Goal: Find specific page/section: Find specific page/section

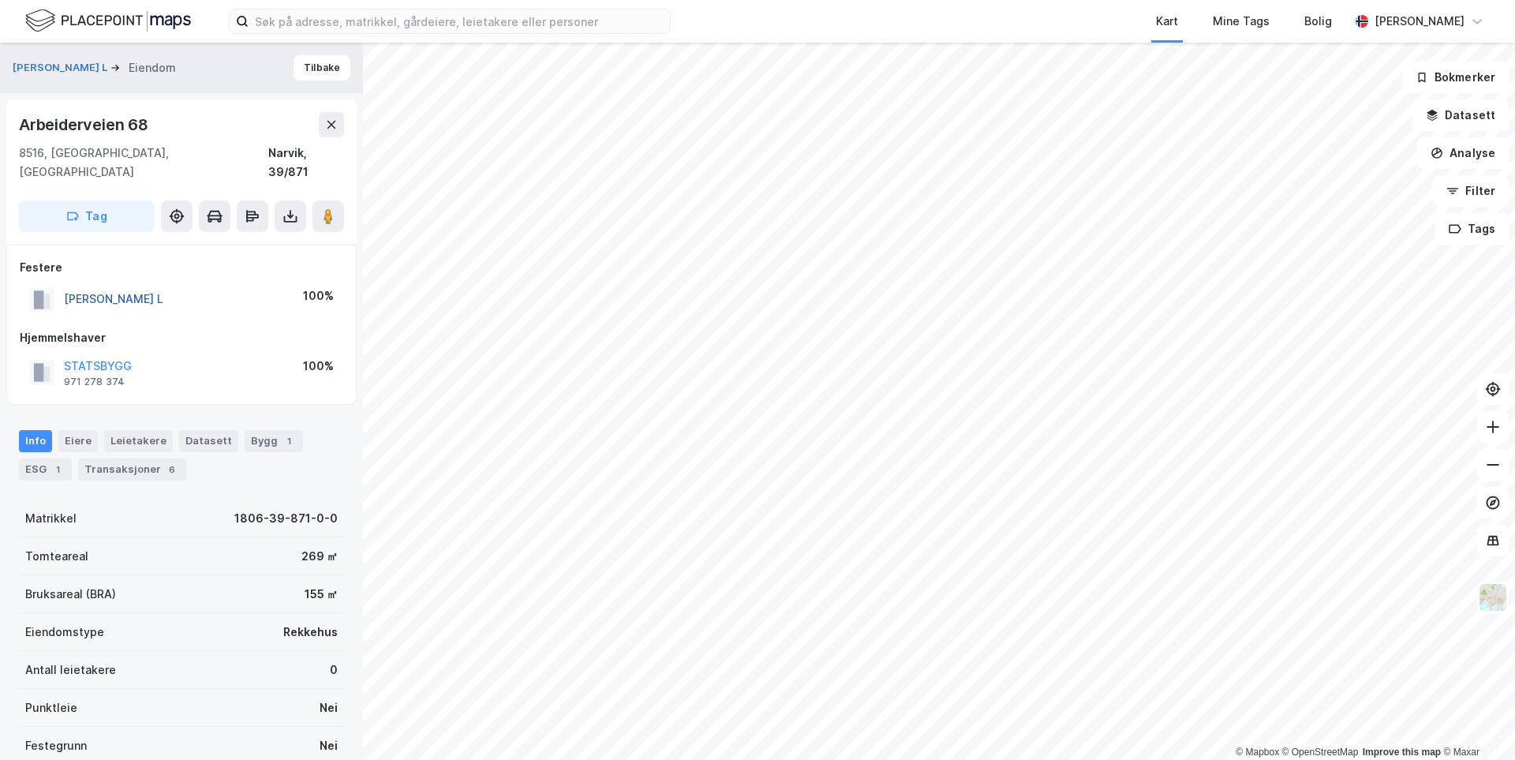
click at [0, 0] on button "[PERSON_NAME] L" at bounding box center [0, 0] width 0 height 0
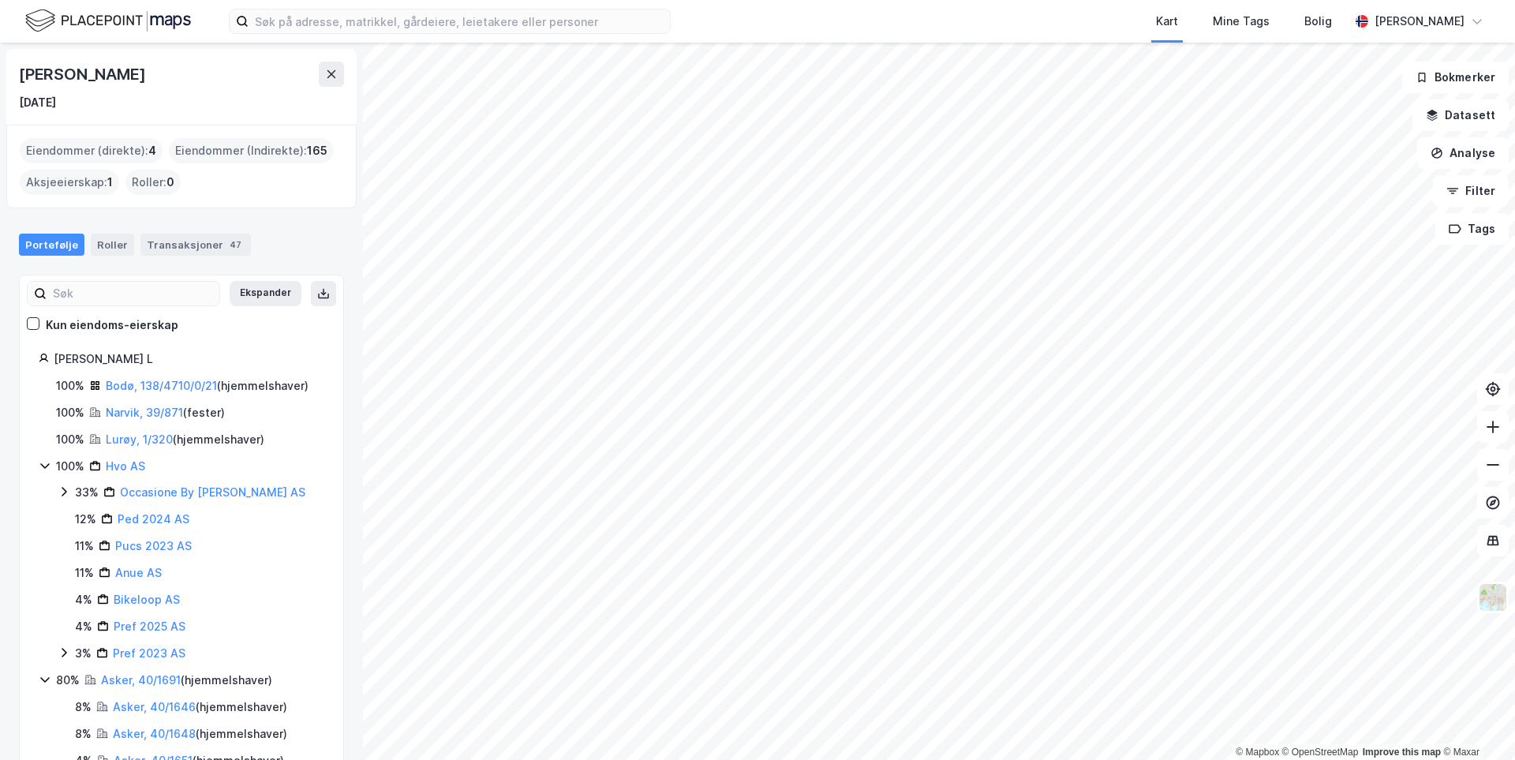
click at [43, 464] on icon at bounding box center [45, 465] width 13 height 13
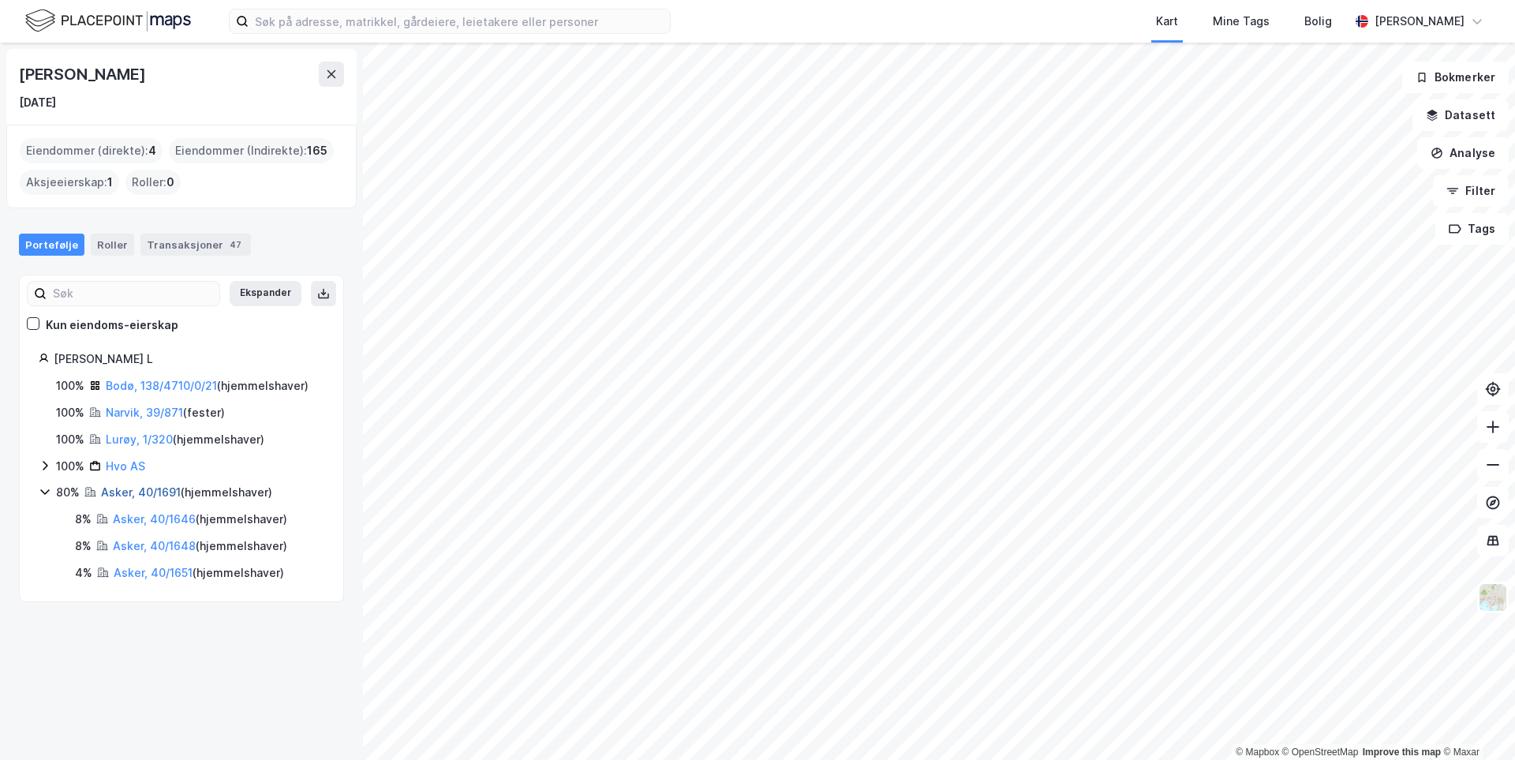
click at [120, 488] on link "Asker, 40/1691" at bounding box center [141, 491] width 80 height 13
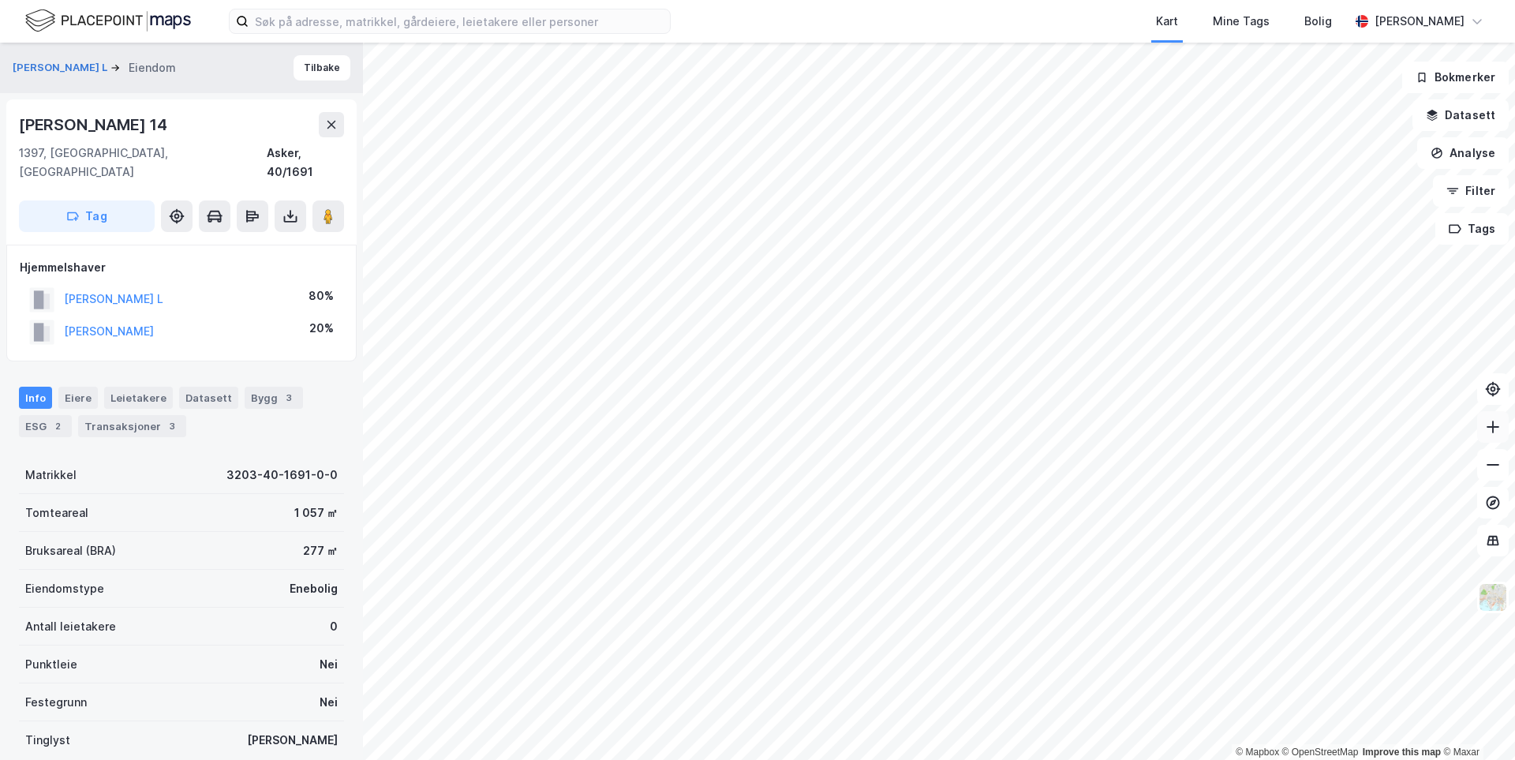
click at [1494, 430] on icon at bounding box center [1493, 427] width 16 height 16
